Goal: Navigation & Orientation: Find specific page/section

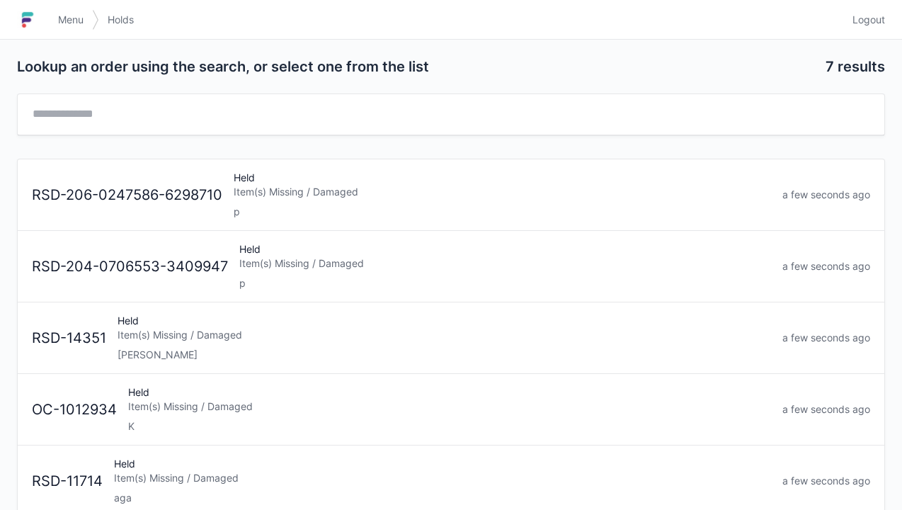
click at [69, 45] on div "Lookup an order using the search, or select one from the list 7 results RSD-206…" at bounding box center [451, 357] width 902 height 635
click at [77, 40] on div "Lookup an order using the search, or select one from the list 7 results RSD-206…" at bounding box center [451, 357] width 902 height 635
click at [69, 21] on span "Menu" at bounding box center [71, 20] width 26 height 14
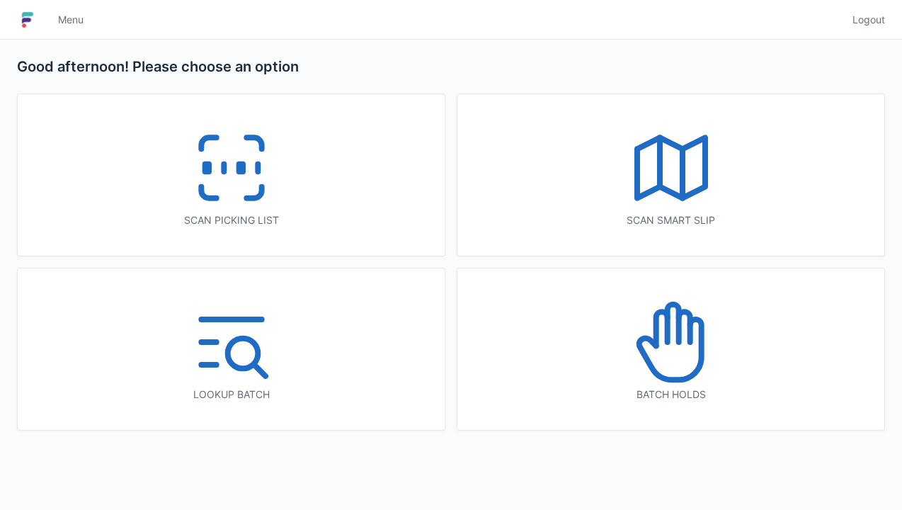
click at [223, 187] on icon at bounding box center [231, 168] width 91 height 91
